Goal: Find specific page/section: Find specific page/section

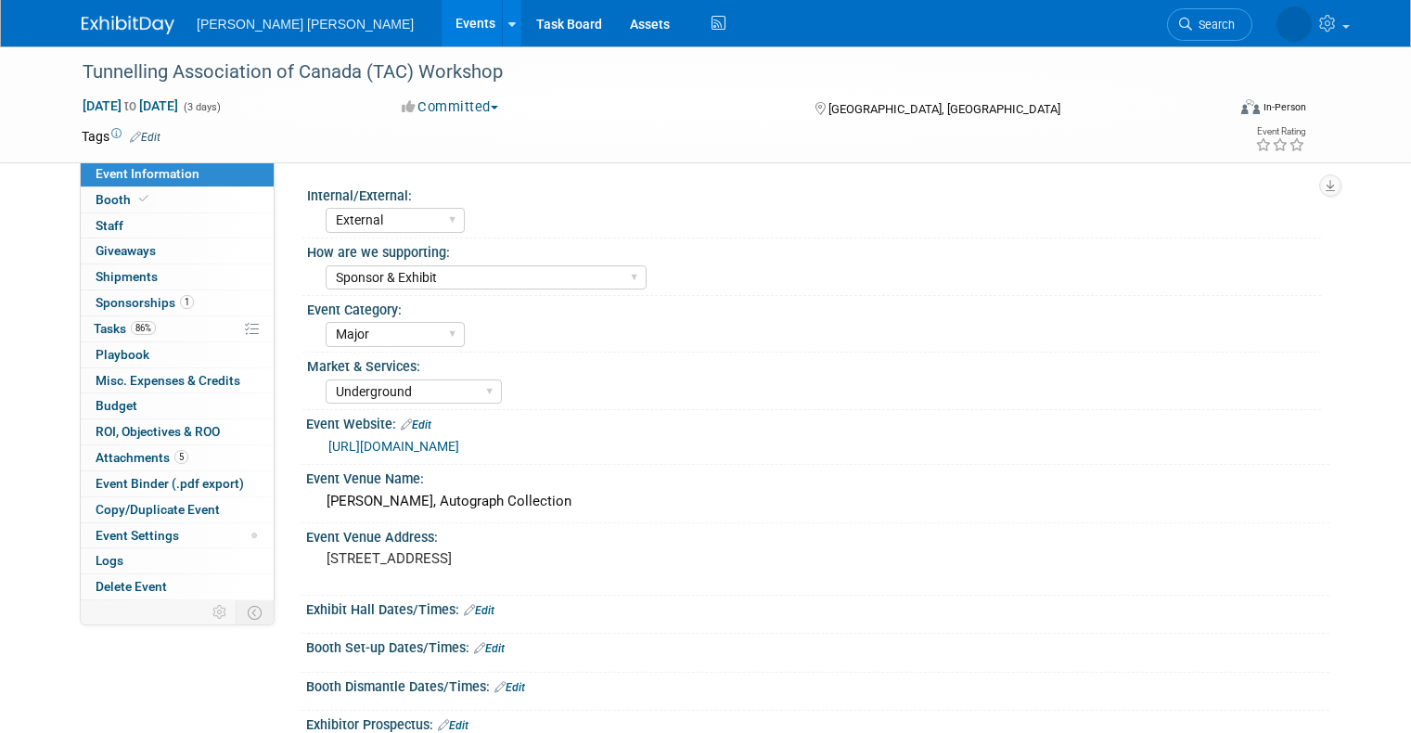
select select "External"
select select "Sponsor & Exhibit"
select select "Major"
select select "Underground"
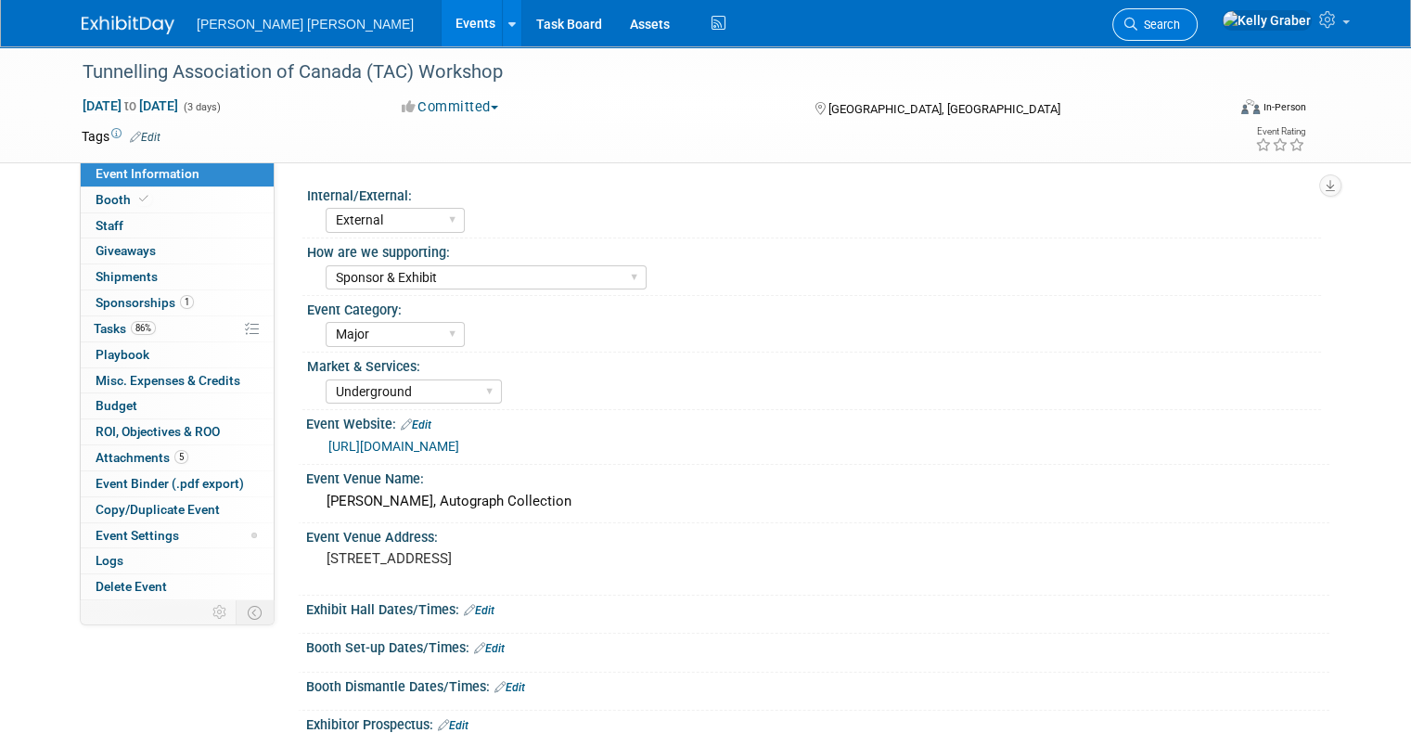
click at [1180, 20] on span "Search" at bounding box center [1158, 25] width 43 height 14
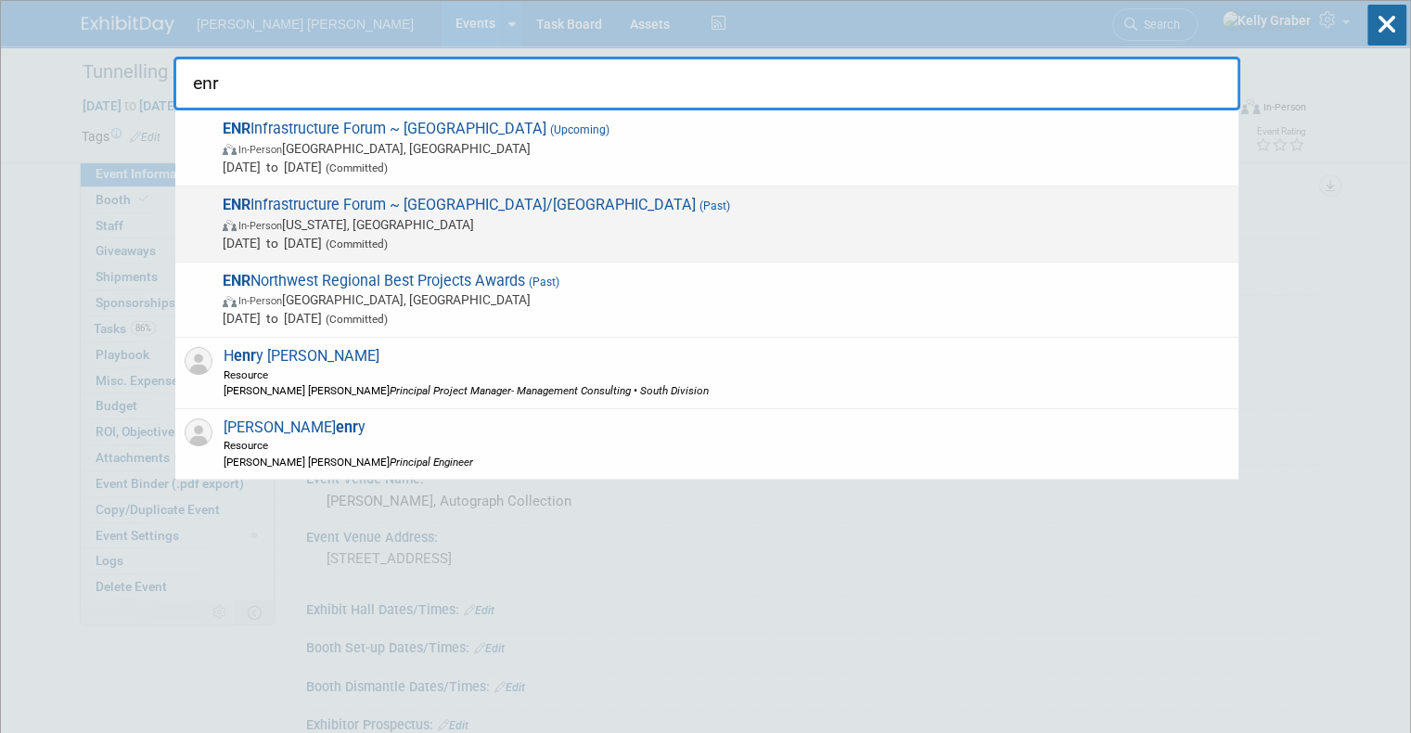
type input "enr"
click at [345, 213] on span "ENR Infrastructure Forum ~ [GEOGRAPHIC_DATA]/[GEOGRAPHIC_DATA] (Past) In-Person…" at bounding box center [723, 224] width 1012 height 57
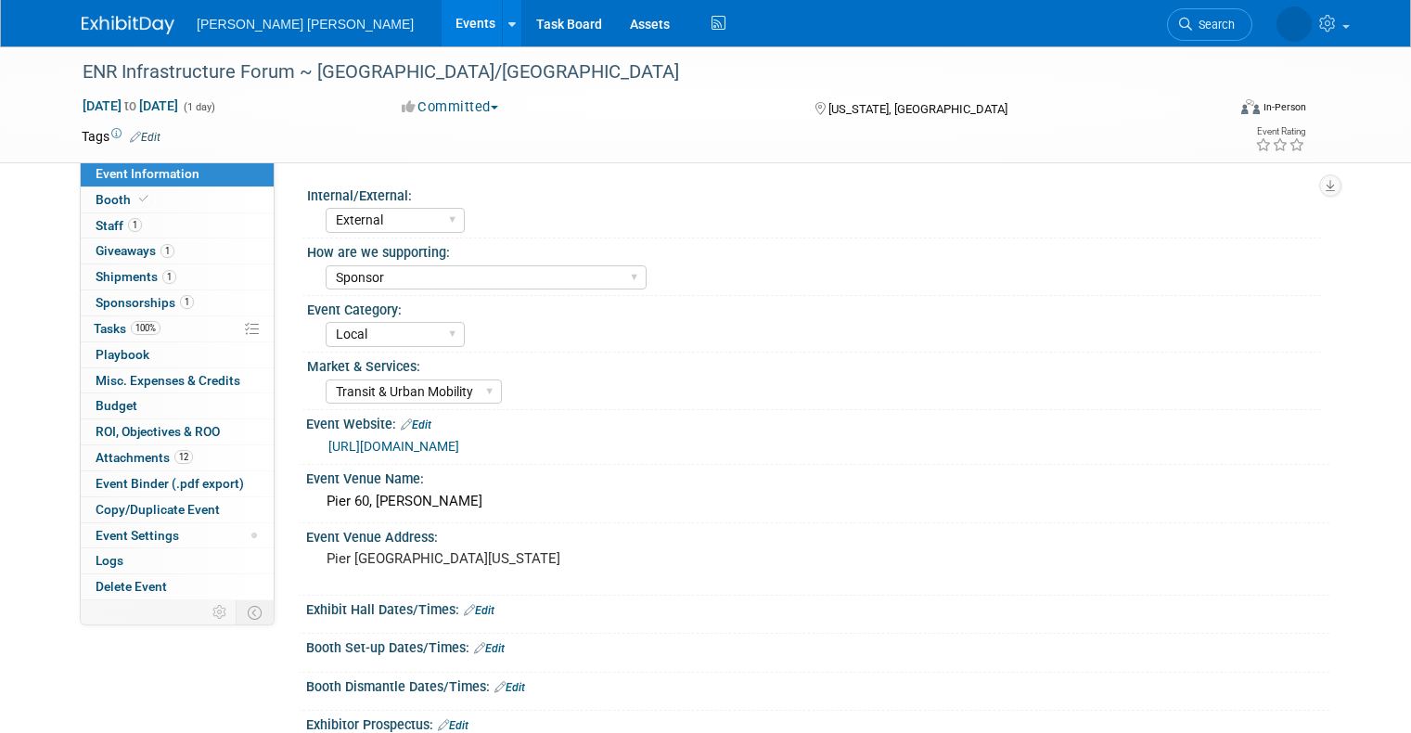
select select "External"
select select "Sponsor"
select select "Local"
select select "Transit & Urban Mobility"
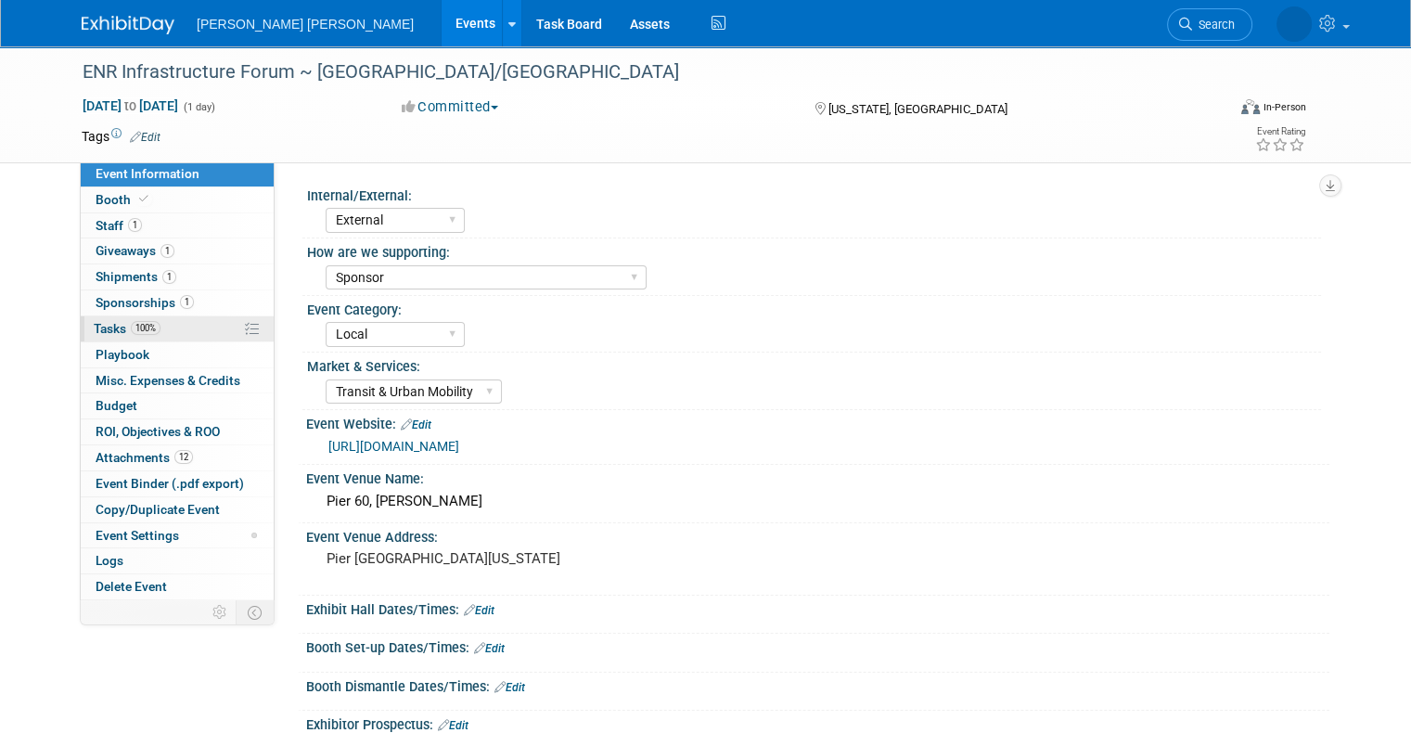
click at [104, 332] on span "Tasks 100%" at bounding box center [127, 328] width 67 height 15
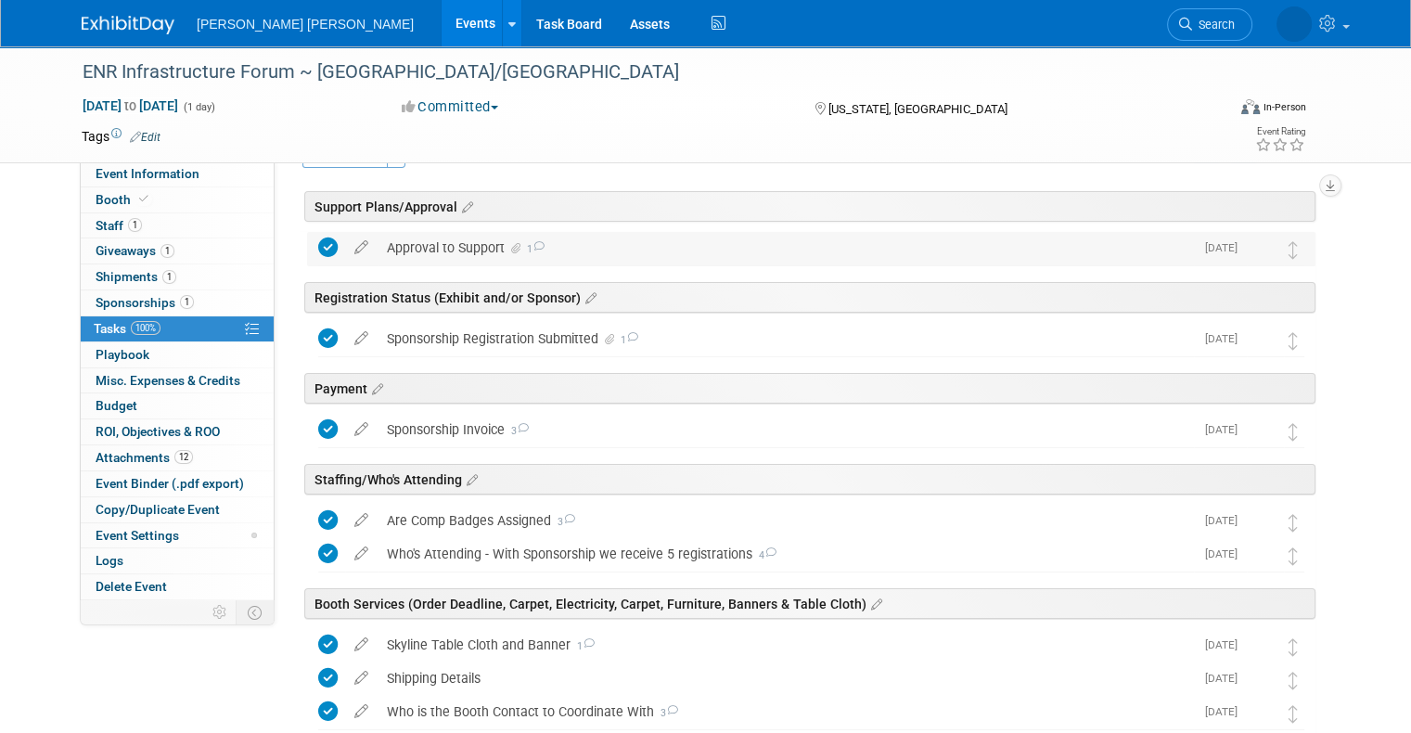
scroll to position [10, 0]
